Goal: Transaction & Acquisition: Purchase product/service

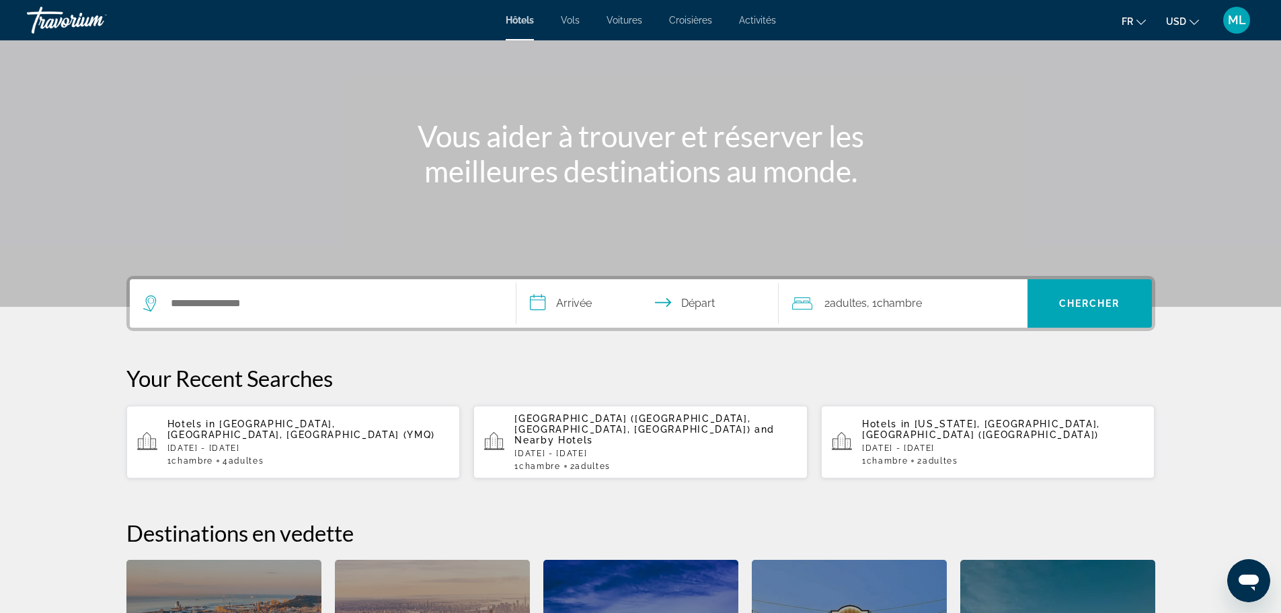
scroll to position [135, 0]
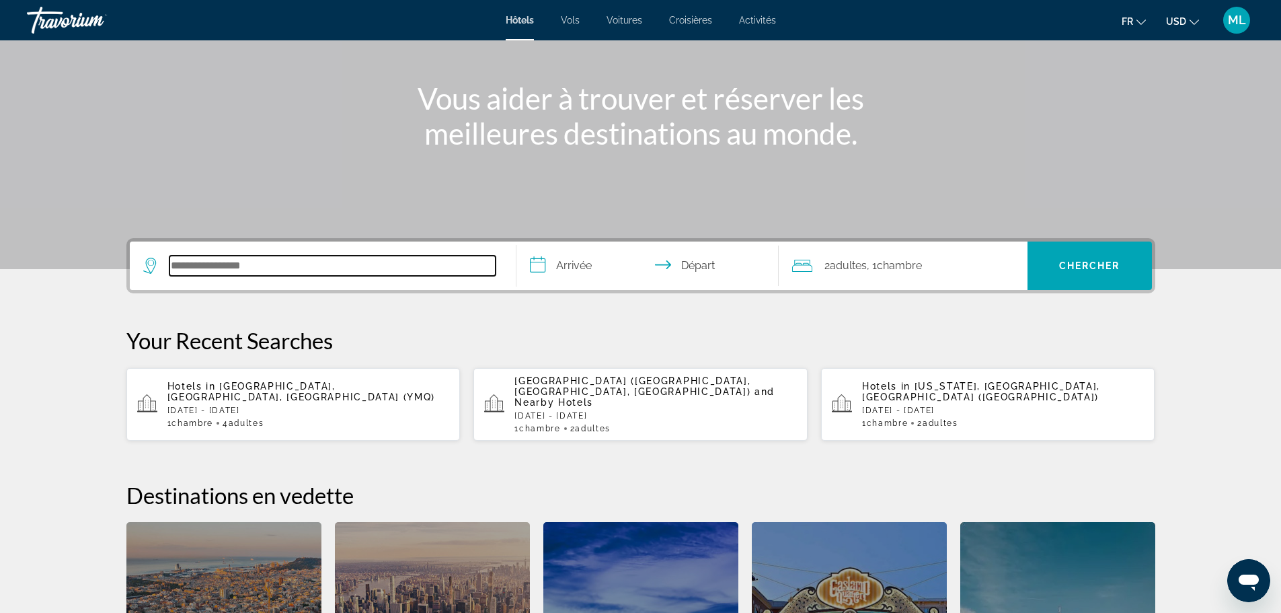
click at [248, 266] on input "Search hotel destination" at bounding box center [332, 266] width 326 height 20
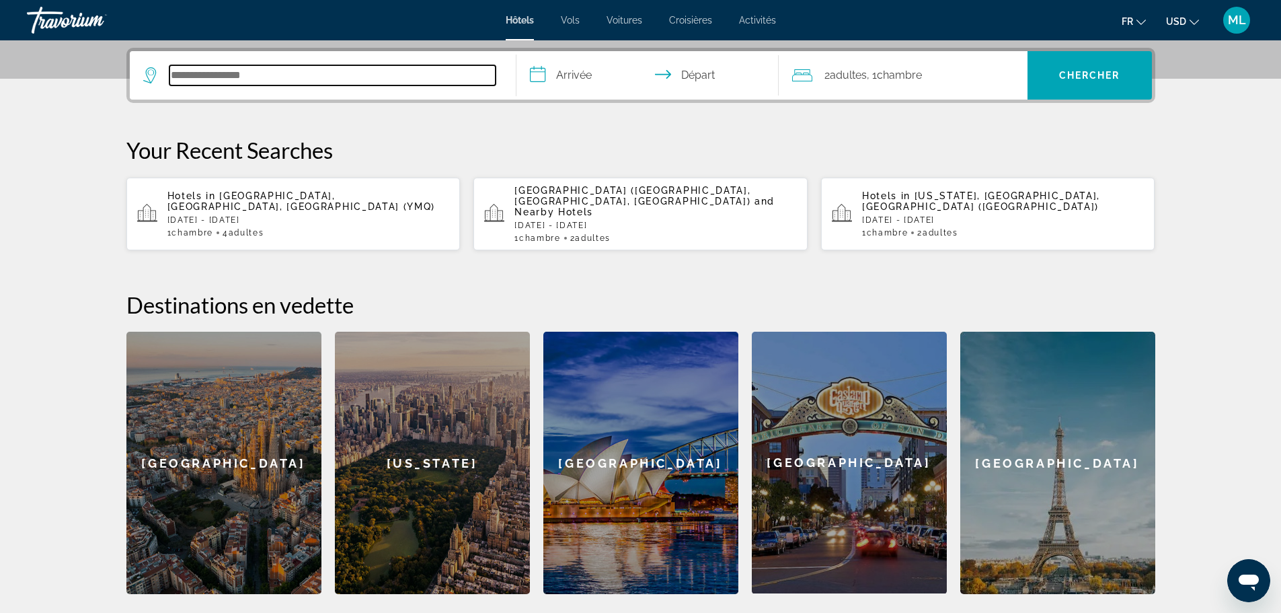
scroll to position [329, 0]
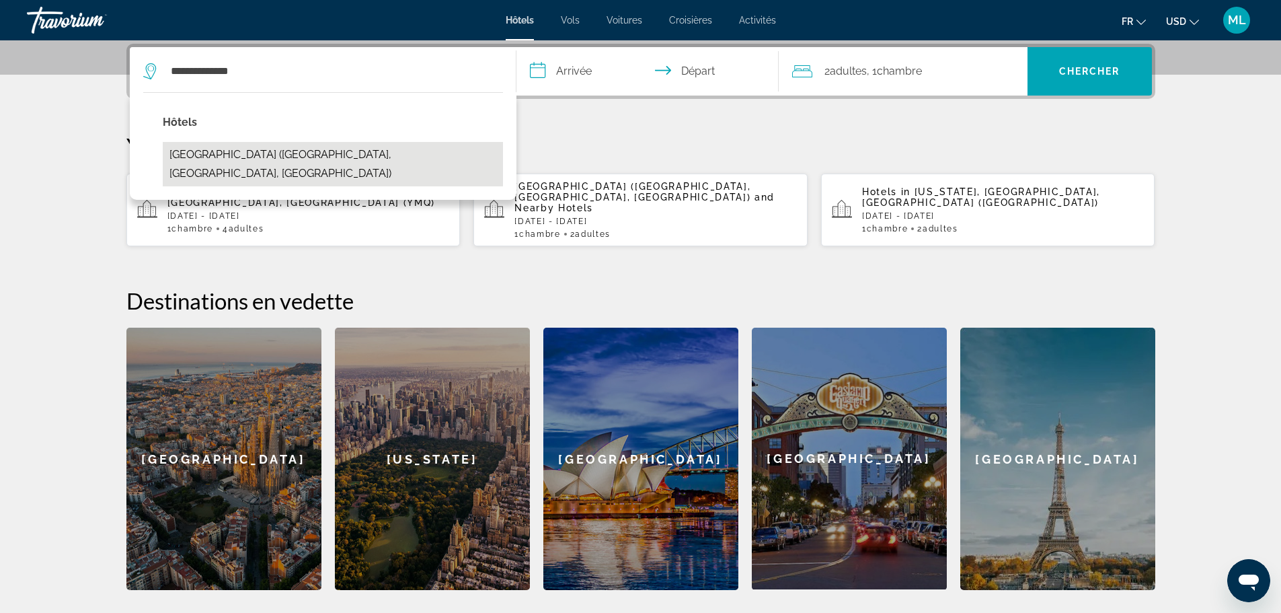
click at [262, 150] on button "[GEOGRAPHIC_DATA] ([GEOGRAPHIC_DATA], [GEOGRAPHIC_DATA], [GEOGRAPHIC_DATA])" at bounding box center [333, 164] width 340 height 44
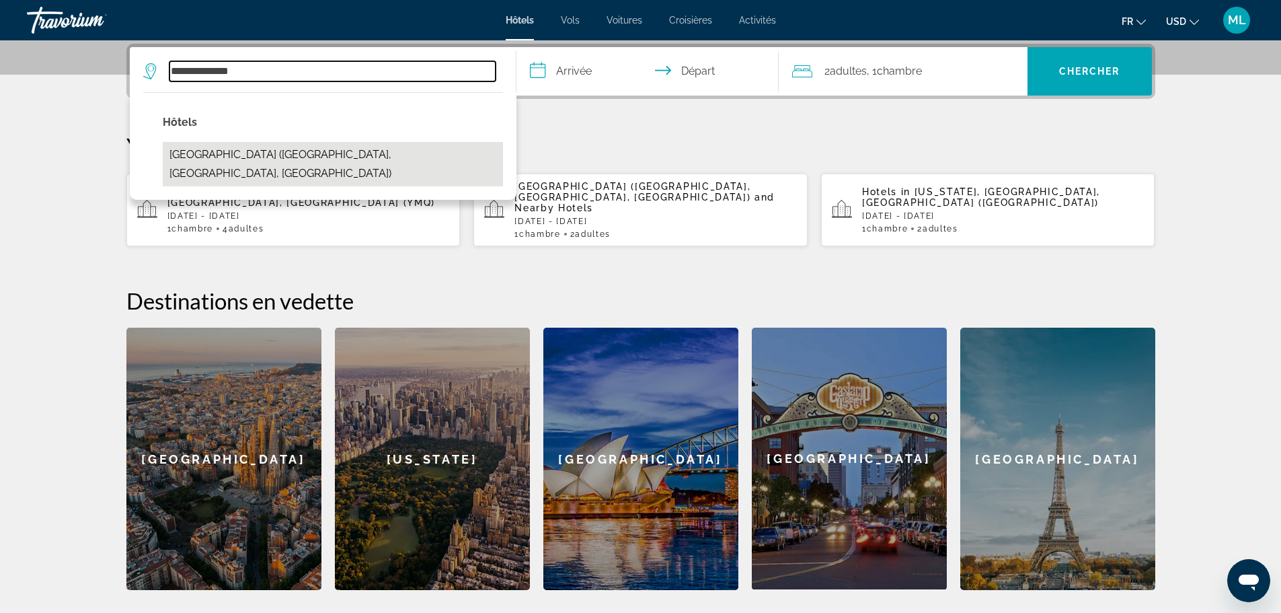
type input "**********"
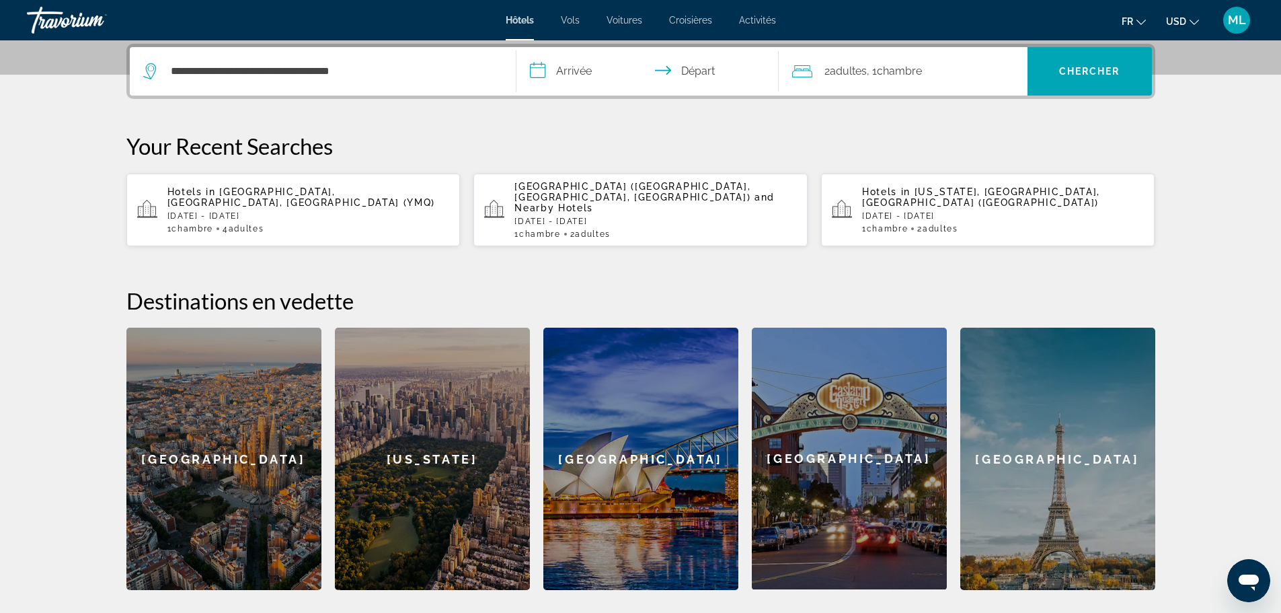
click at [580, 63] on input "**********" at bounding box center [651, 73] width 268 height 52
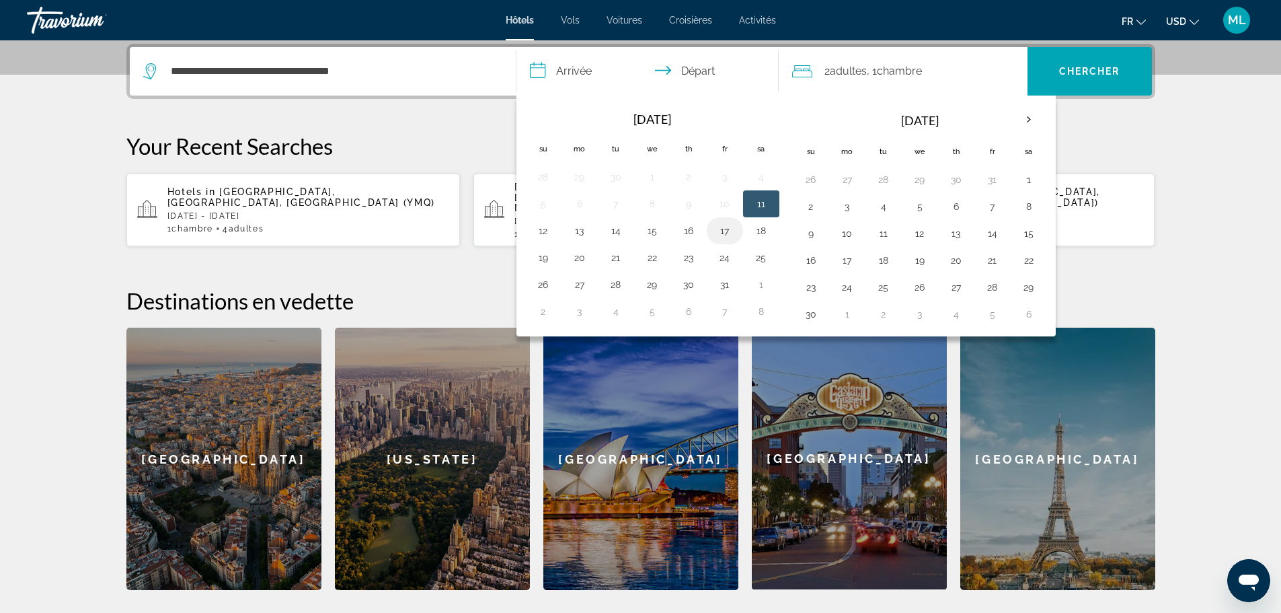
click at [726, 234] on button "17" at bounding box center [725, 230] width 22 height 19
click at [533, 256] on button "19" at bounding box center [544, 257] width 22 height 19
type input "**********"
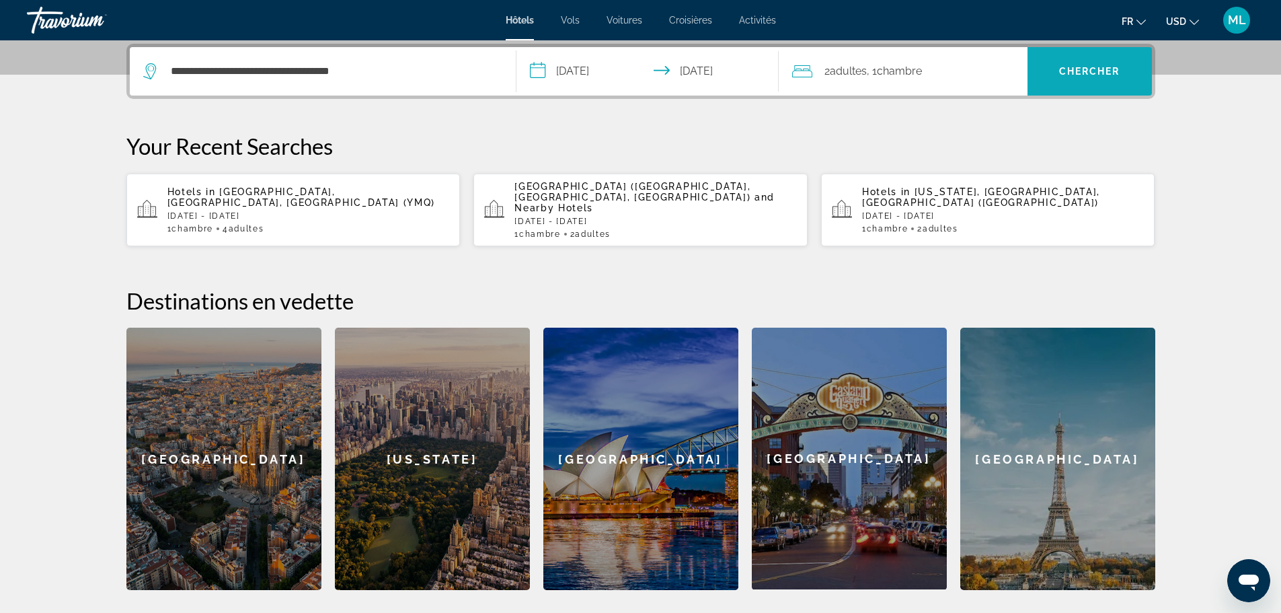
click at [1124, 64] on span "Search" at bounding box center [1090, 71] width 124 height 32
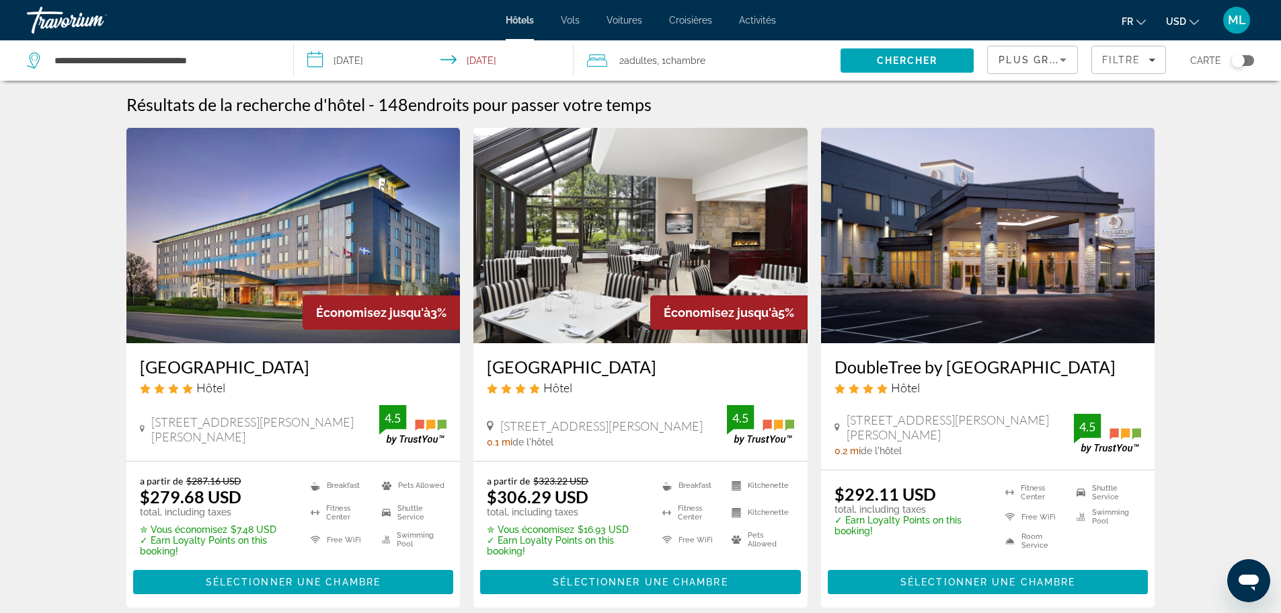
click at [1180, 15] on button "USD USD ($) MXN (Mex$) CAD (Can$) GBP (£) EUR (€) AUD (A$) NZD (NZ$) CNY (CN¥)" at bounding box center [1182, 21] width 33 height 20
click at [1165, 95] on button "CAD (Can$)" at bounding box center [1156, 88] width 67 height 17
click at [207, 580] on span "Sélectionner une chambre" at bounding box center [293, 581] width 175 height 11
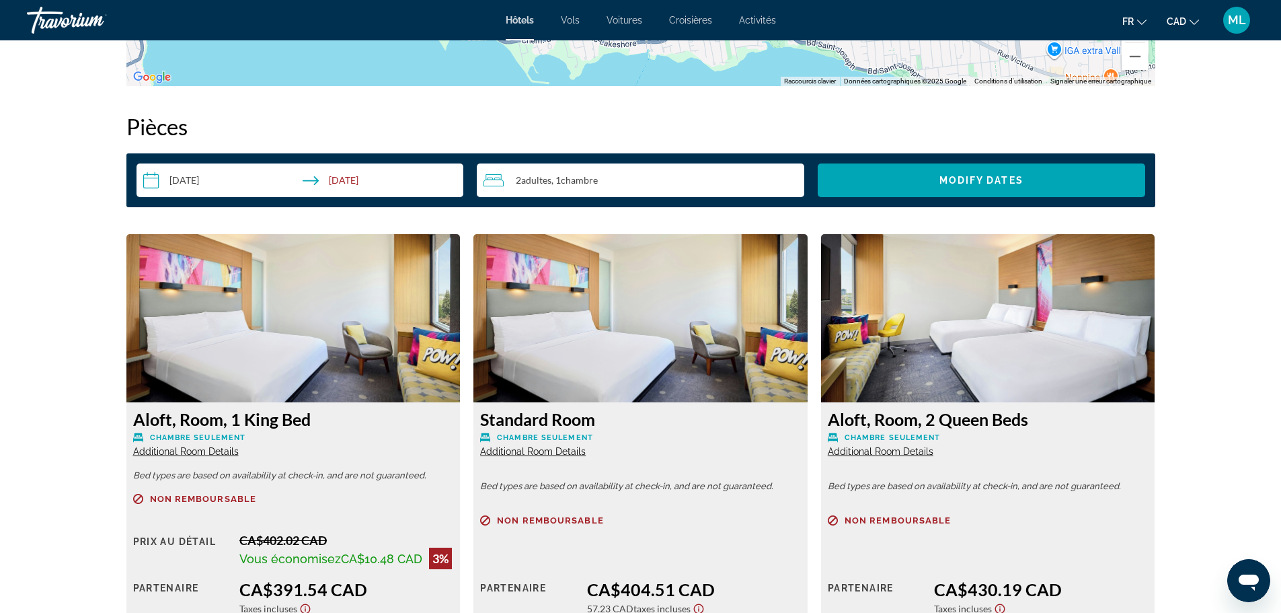
scroll to position [1883, 0]
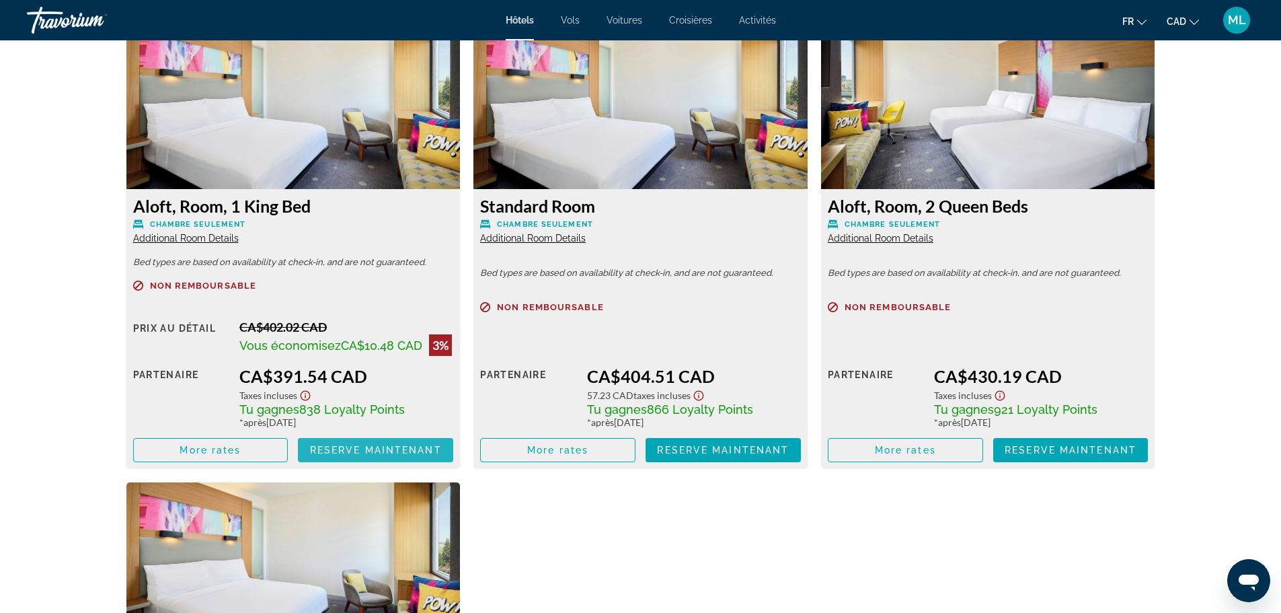
click at [350, 450] on span "Main content" at bounding box center [375, 450] width 155 height 32
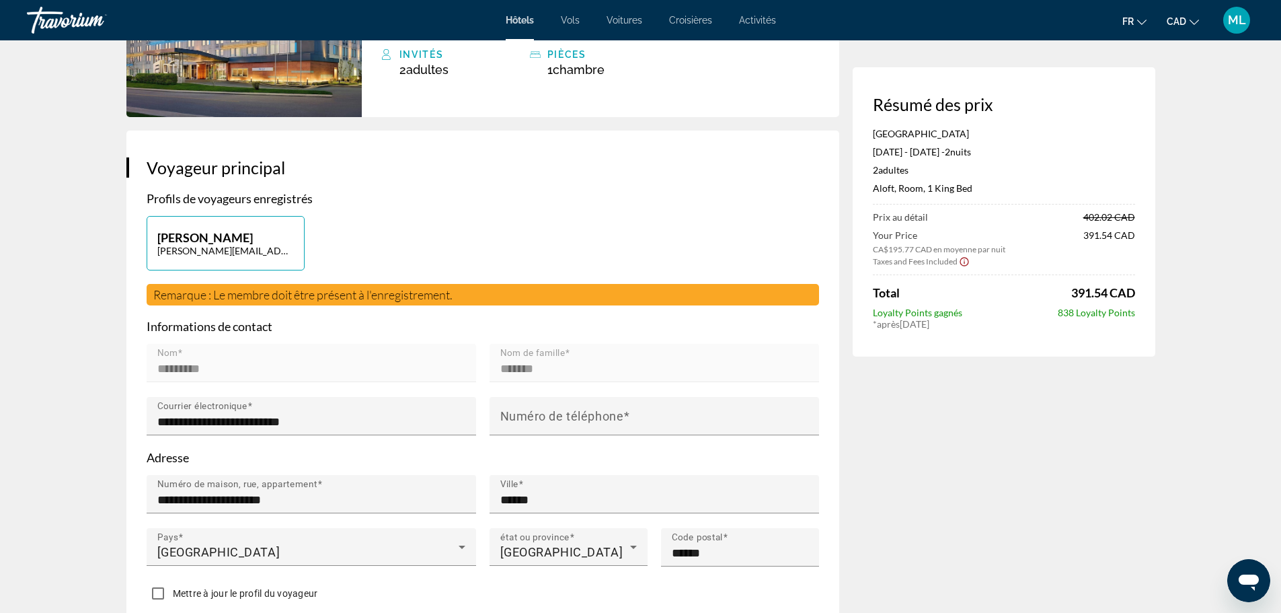
scroll to position [67, 0]
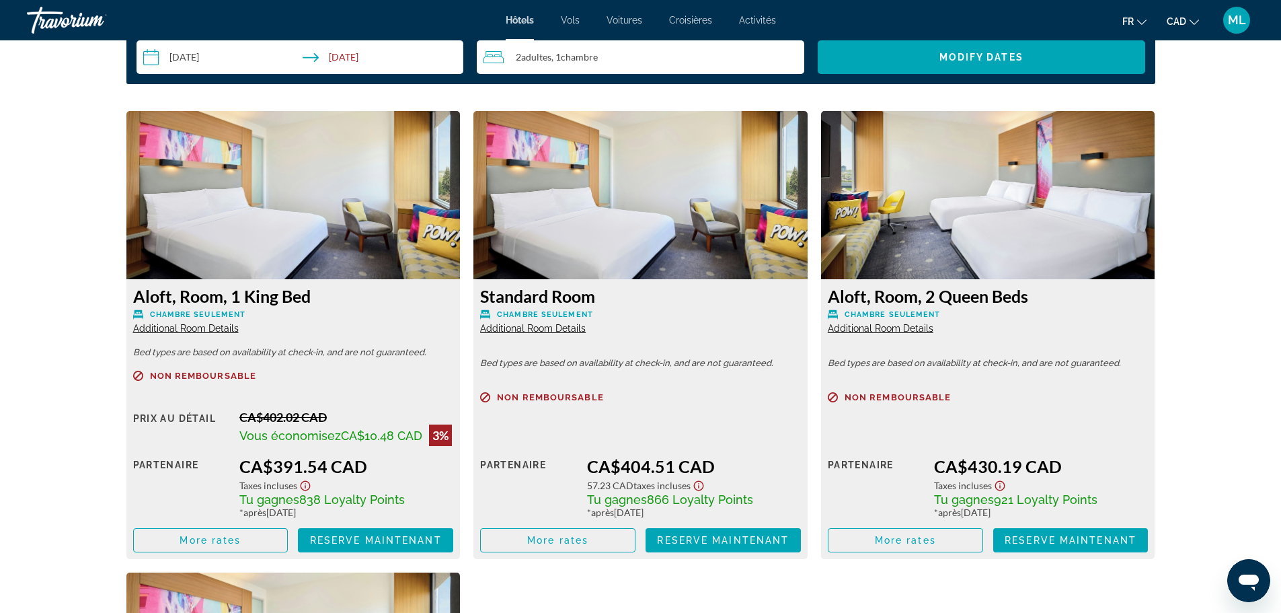
scroll to position [1816, 0]
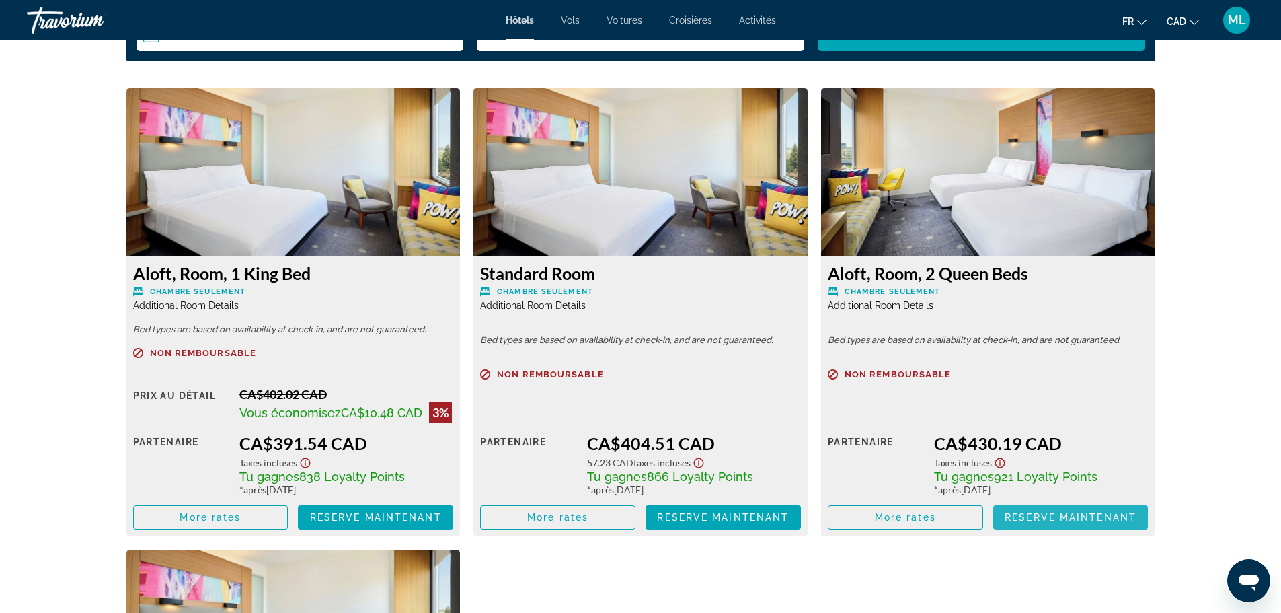
click at [1047, 523] on span "Reserve maintenant" at bounding box center [1071, 517] width 132 height 11
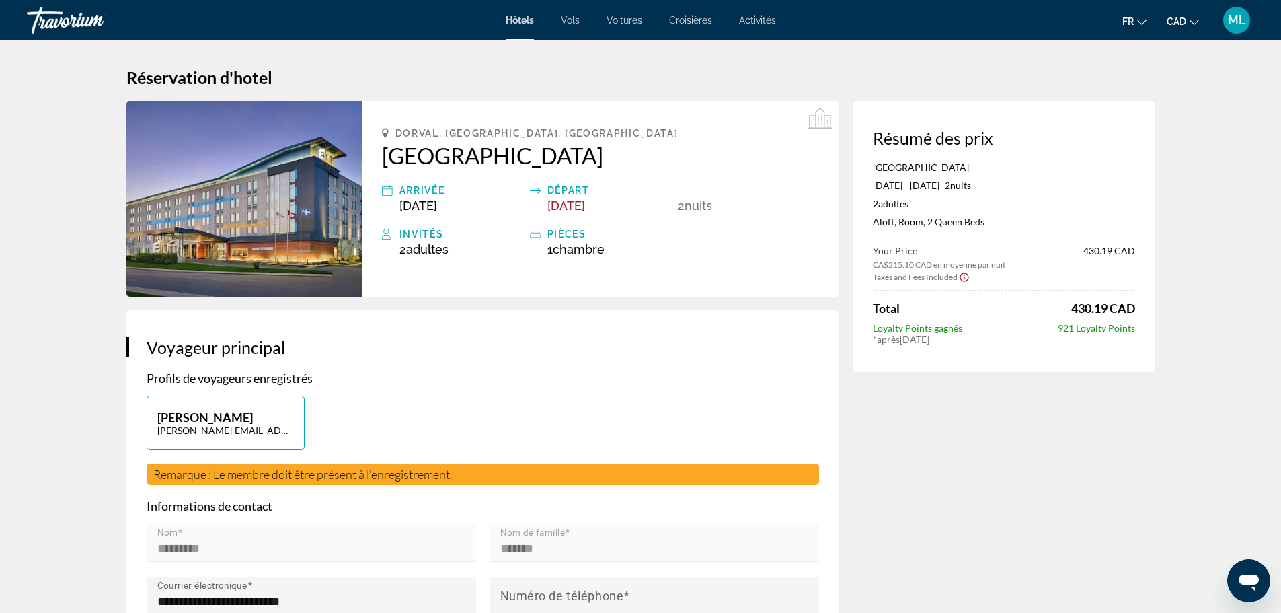
click at [511, 17] on span "Hôtels" at bounding box center [520, 20] width 28 height 11
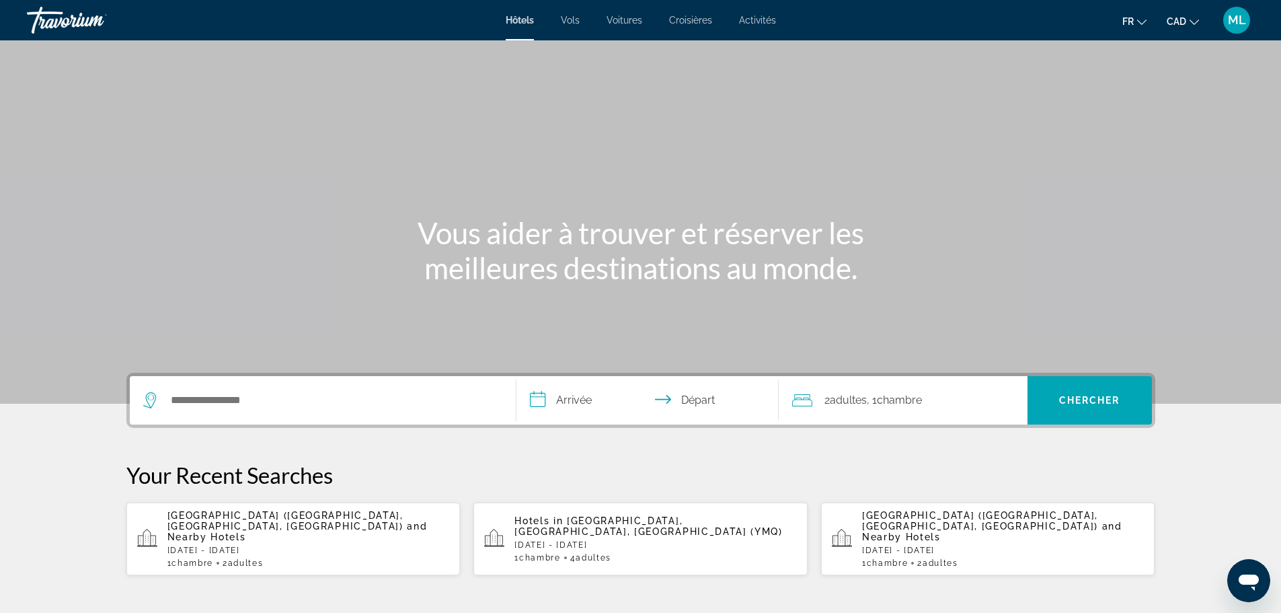
click at [215, 380] on div "Search widget" at bounding box center [322, 400] width 359 height 48
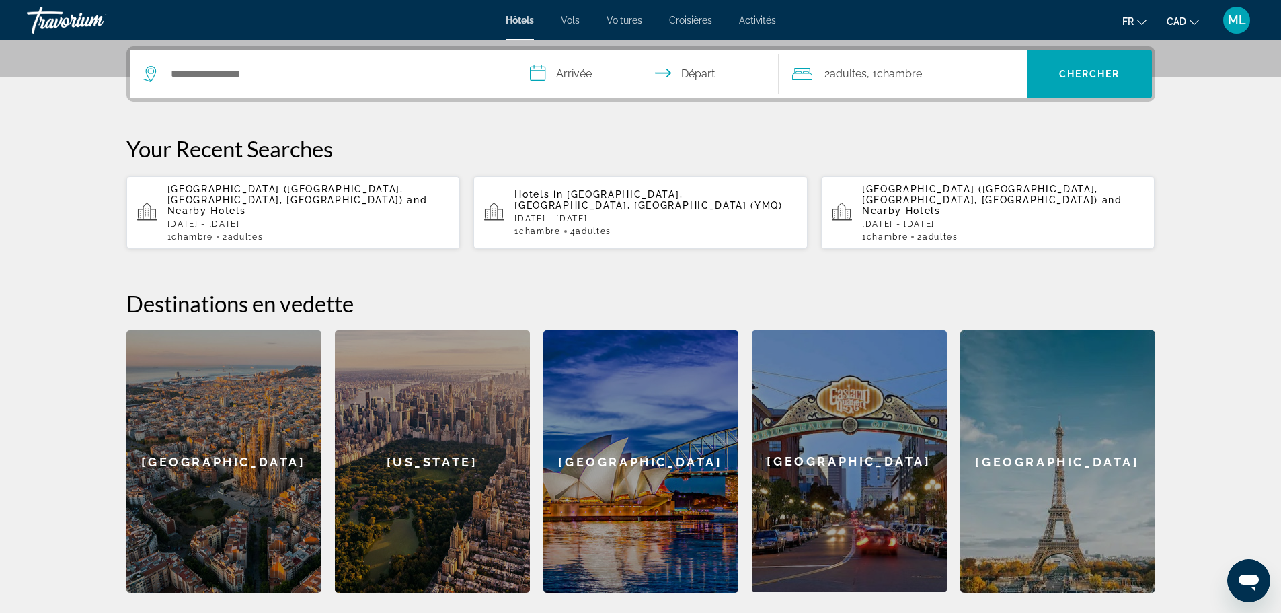
scroll to position [329, 0]
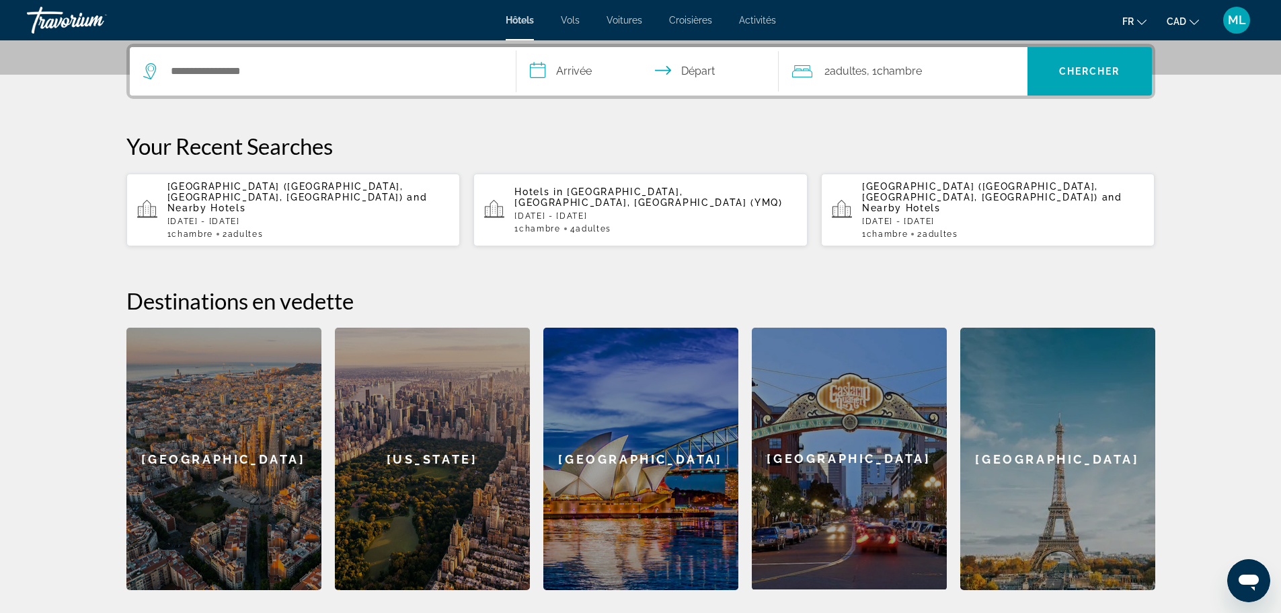
click at [208, 81] on div "Search widget" at bounding box center [322, 71] width 359 height 48
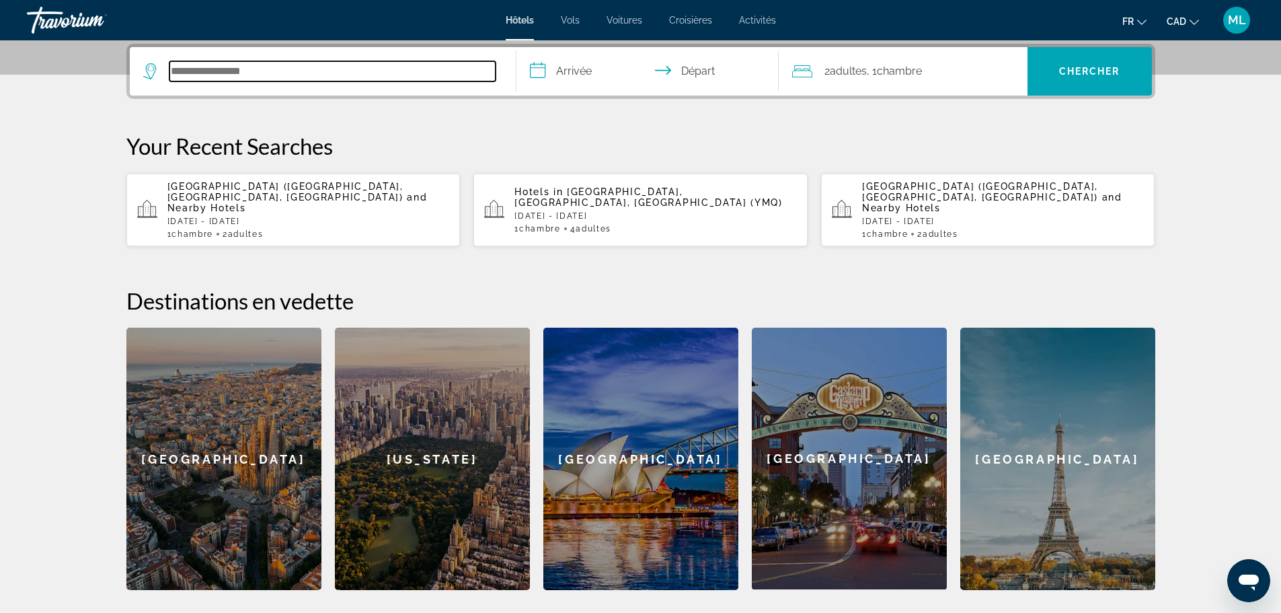
click at [209, 77] on input "Search hotel destination" at bounding box center [332, 71] width 326 height 20
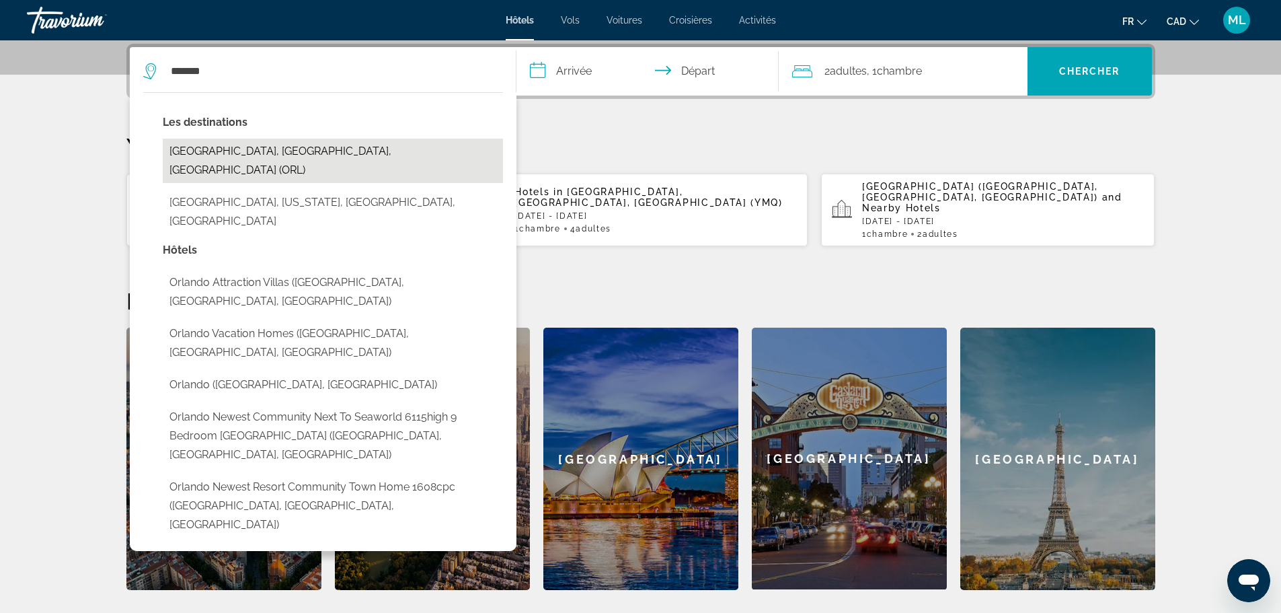
click at [201, 148] on button "[GEOGRAPHIC_DATA], [GEOGRAPHIC_DATA], [GEOGRAPHIC_DATA] (ORL)" at bounding box center [333, 161] width 340 height 44
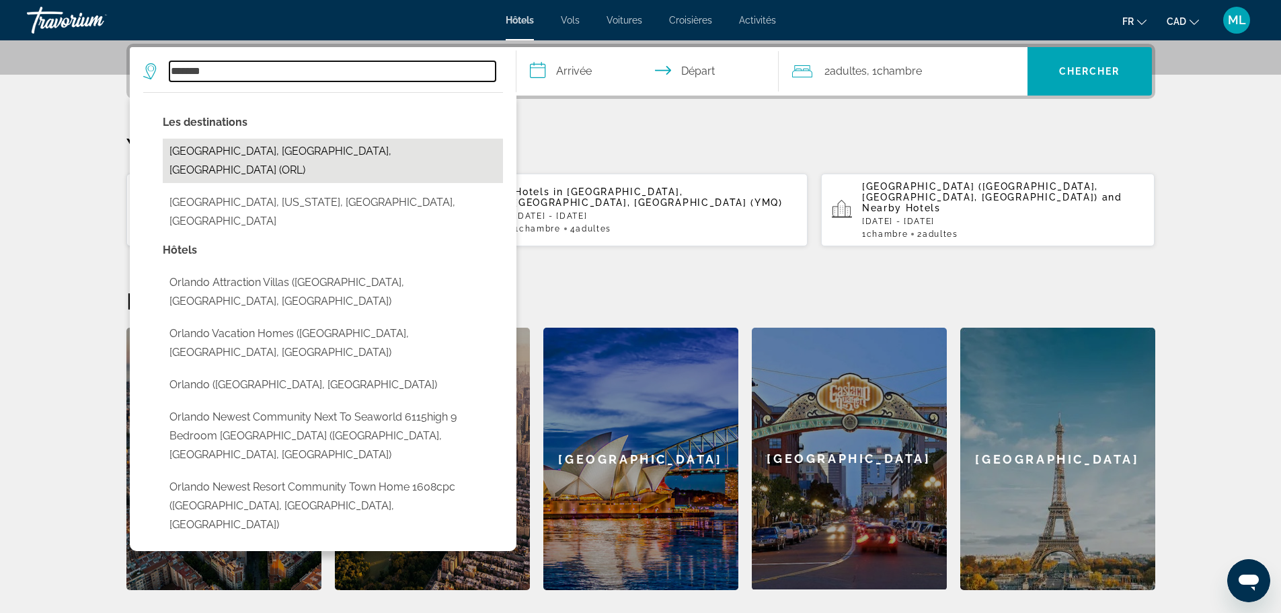
type input "**********"
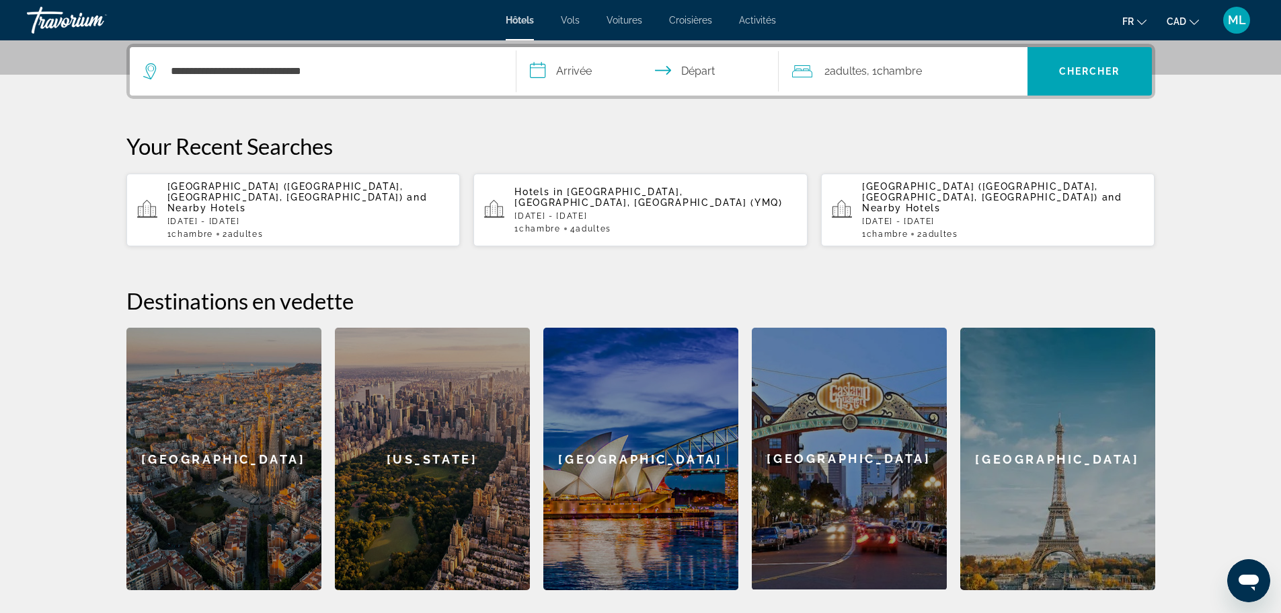
click at [593, 76] on input "**********" at bounding box center [651, 73] width 268 height 52
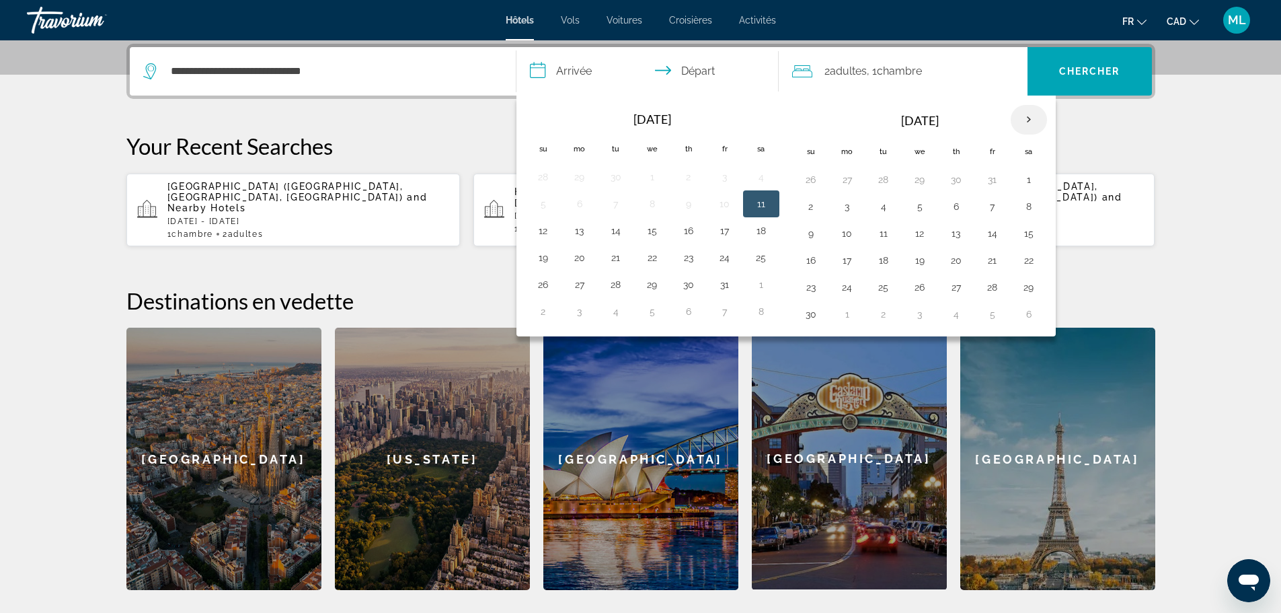
click at [1028, 110] on th "Next month" at bounding box center [1029, 120] width 36 height 30
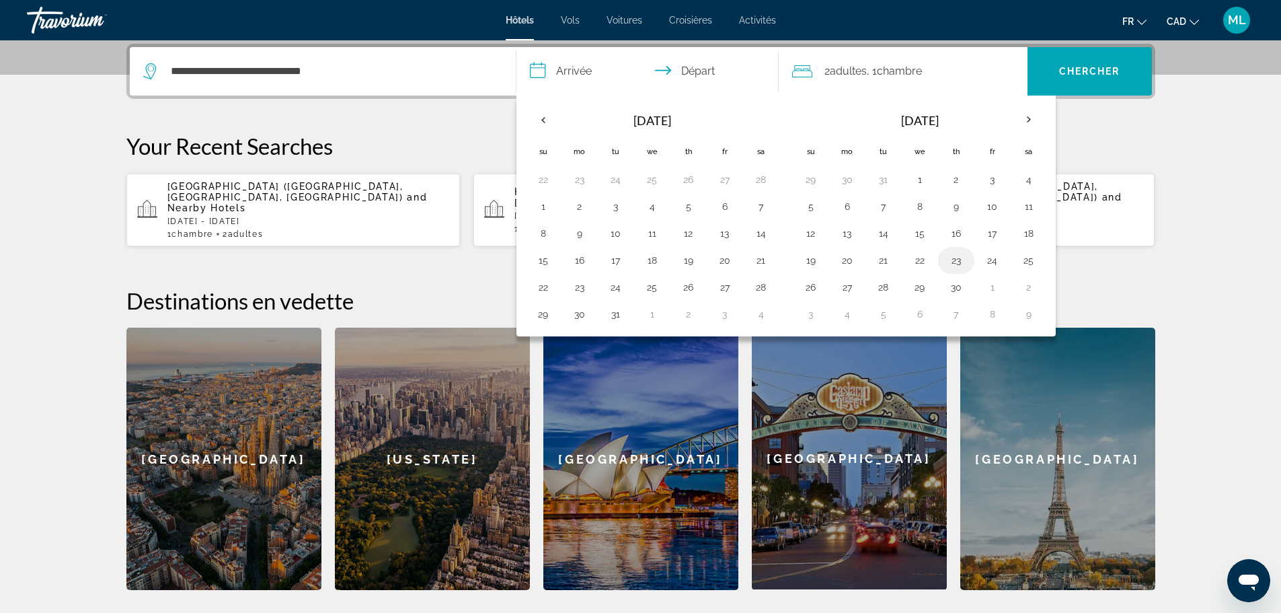
click at [954, 260] on button "23" at bounding box center [957, 260] width 22 height 19
click at [957, 292] on button "30" at bounding box center [957, 287] width 22 height 19
type input "**********"
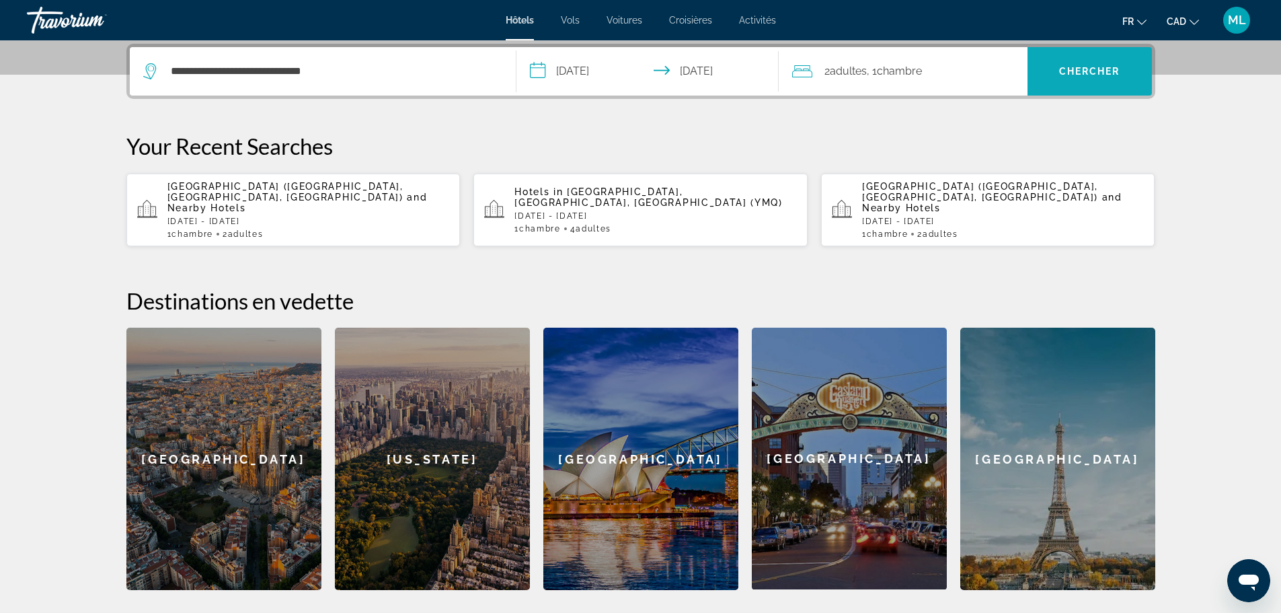
click at [1096, 63] on span "Search" at bounding box center [1090, 71] width 124 height 32
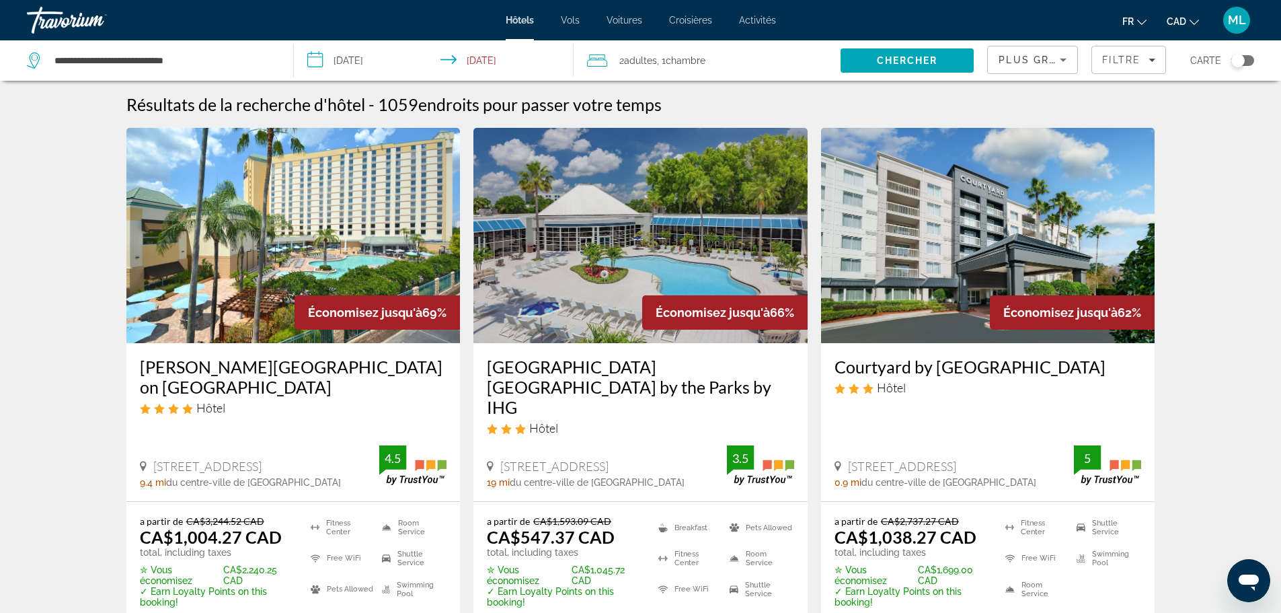
click at [1043, 56] on span "Plus grandes économies" at bounding box center [1079, 59] width 161 height 11
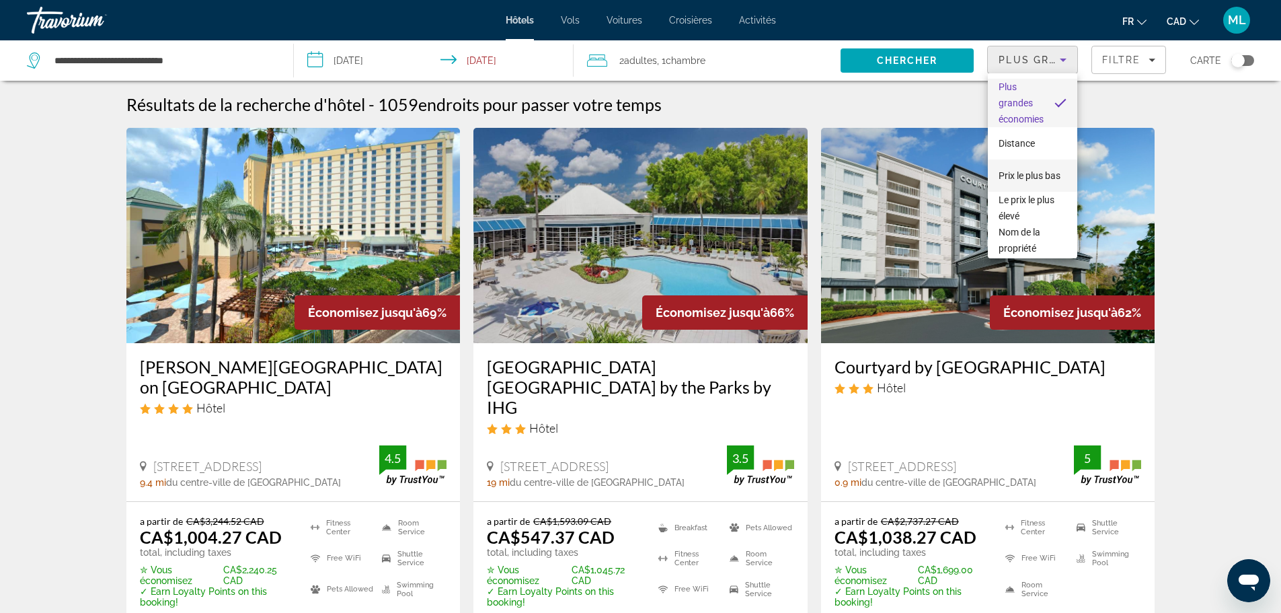
click at [1030, 170] on span "Prix le plus bas" at bounding box center [1030, 175] width 62 height 11
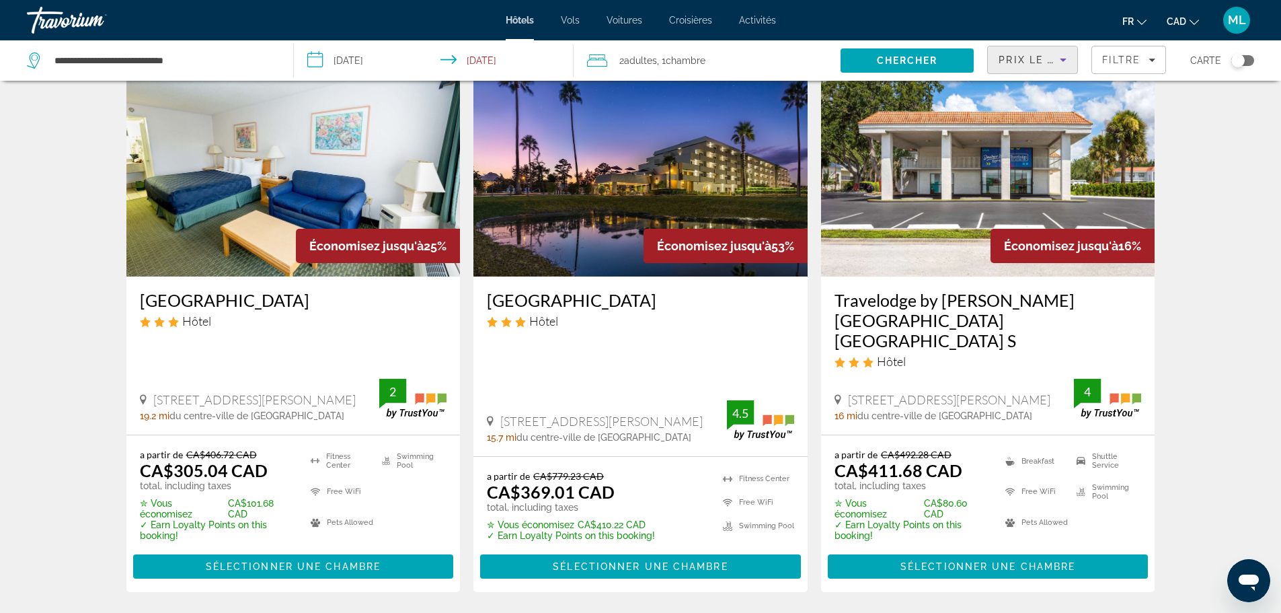
scroll to position [67, 0]
